Goal: Navigation & Orientation: Find specific page/section

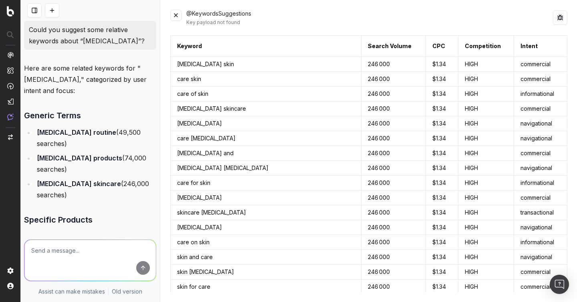
scroll to position [407, 0]
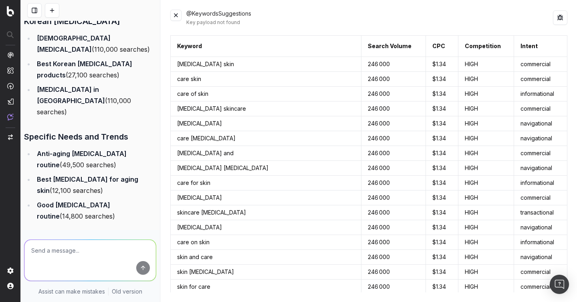
click at [36, 13] on button at bounding box center [34, 10] width 14 height 14
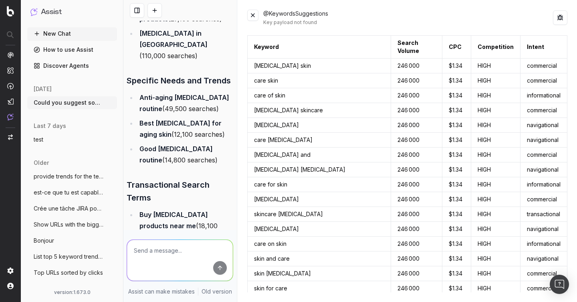
scroll to position [530, 0]
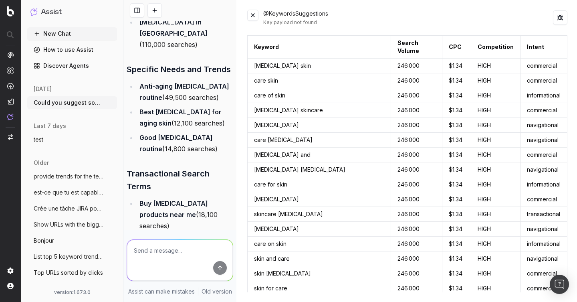
click at [49, 66] on link "Discover Agents" at bounding box center [72, 65] width 90 height 13
click at [42, 64] on link "Discover Agents" at bounding box center [72, 65] width 90 height 13
click at [63, 63] on link "Discover Agents" at bounding box center [72, 65] width 90 height 13
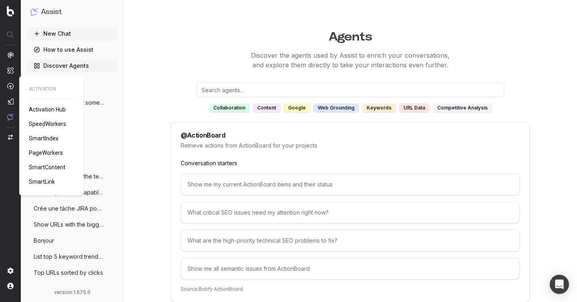
click at [10, 87] on img at bounding box center [10, 86] width 6 height 7
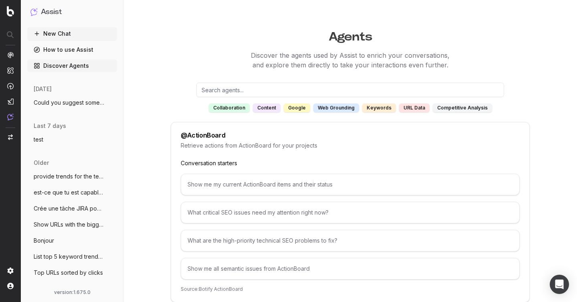
click at [10, 87] on img at bounding box center [10, 86] width 6 height 7
